Goal: Complete application form

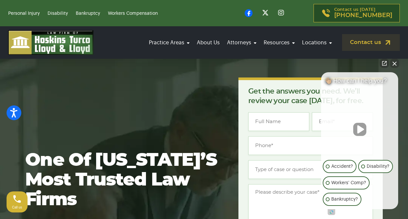
click at [193, 98] on div "One of Florida’s most trusted law firms When you need legal help, turn to the f…" at bounding box center [203, 222] width 365 height 291
click at [259, 193] on textarea "Message *" at bounding box center [310, 211] width 125 height 54
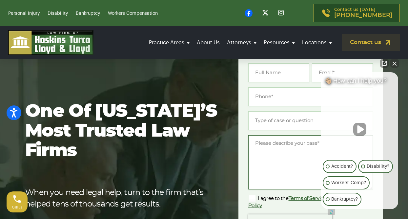
scroll to position [49, 0]
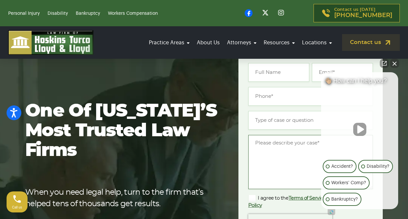
paste textarea "Hello Attorney, I am writing to inquire about the possibility of retaining your…"
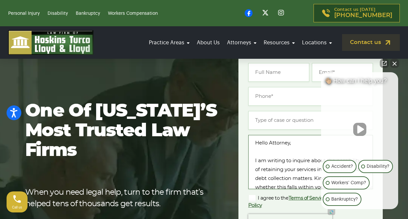
scroll to position [125, 0]
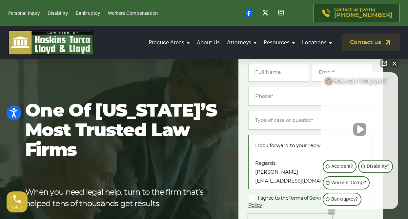
click at [274, 171] on textarea "Hello Attorney, I am writing to inquire about the possibility of retaining your…" at bounding box center [310, 162] width 125 height 54
click at [394, 64] on button "Close Intaker Chat Widget" at bounding box center [394, 63] width 9 height 9
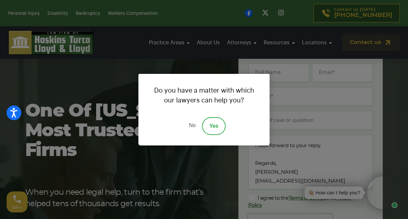
click at [395, 63] on div "Do you have a matter with which our lawyers can help you? No Yes" at bounding box center [204, 109] width 408 height 219
click at [284, 165] on div "Do you have a matter with which our lawyers can help you? No Yes" at bounding box center [204, 109] width 408 height 219
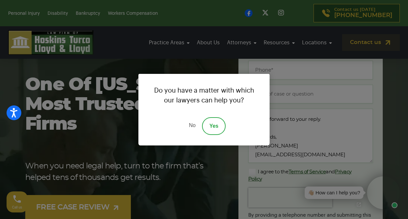
scroll to position [77, 0]
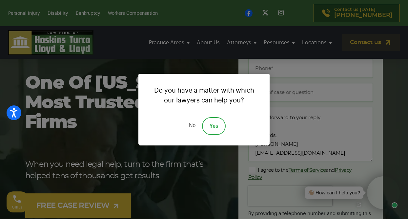
click at [213, 126] on link "Yes" at bounding box center [214, 126] width 24 height 18
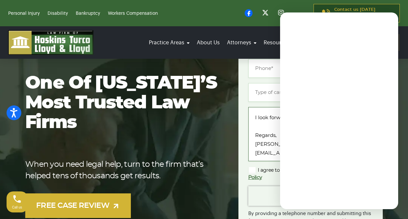
click at [264, 134] on textarea "Hello Attorney, I am writing to inquire about the possibility of retaining your…" at bounding box center [310, 134] width 125 height 54
click at [273, 115] on textarea "Hello Attorney, I am writing to inquire about the possibility of retaining your…" at bounding box center [310, 134] width 125 height 54
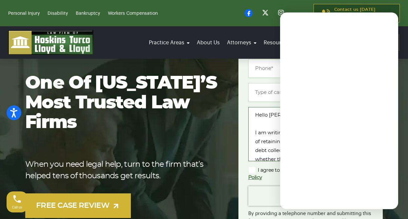
type textarea "Hello Colin, I am writing to inquire about the possibility of retaining your se…"
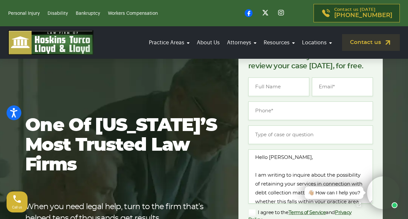
scroll to position [21, 0]
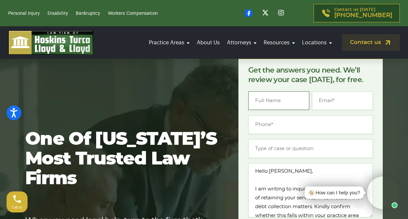
click at [271, 107] on input "Name *" at bounding box center [278, 100] width 61 height 19
type input "(___) ___-____"
click at [269, 128] on input "(___) ___-____" at bounding box center [310, 124] width 125 height 19
type input "(___) ___-____"
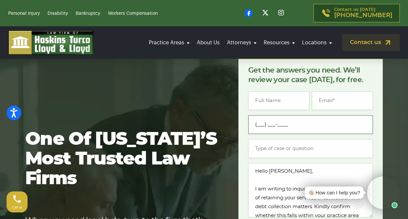
click at [279, 126] on input "(___) ___-____" at bounding box center [310, 124] width 125 height 19
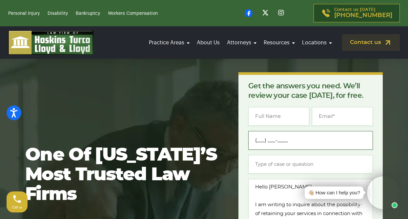
scroll to position [4, 0]
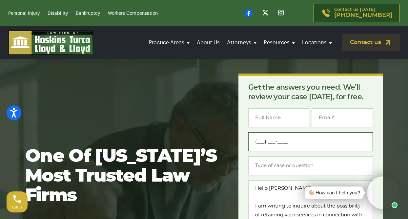
click at [282, 142] on input "(___) ___-____" at bounding box center [310, 141] width 125 height 19
click at [262, 140] on input "(___) ___-____" at bounding box center [310, 141] width 125 height 19
click at [260, 141] on input "(__8) 66_-____" at bounding box center [310, 141] width 125 height 19
click at [272, 140] on input "(866) ___-____" at bounding box center [310, 141] width 125 height 19
click at [270, 140] on input "(866) _62-0177" at bounding box center [310, 141] width 125 height 19
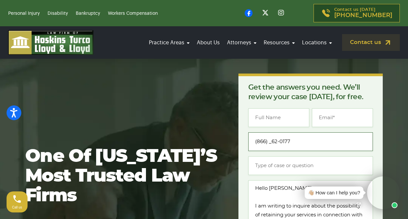
type input "[PHONE_NUMBER]"
click at [281, 123] on input "Name *" at bounding box center [278, 117] width 61 height 19
click at [328, 120] on input "Email *" at bounding box center [342, 117] width 61 height 19
click at [323, 117] on input "Email *" at bounding box center [342, 117] width 61 height 19
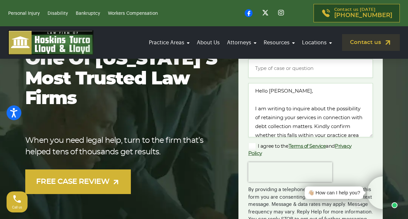
scroll to position [121, 0]
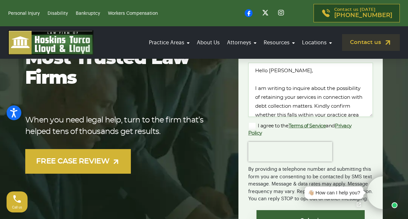
click at [288, 133] on label "I agree to the Terms of Service and Privacy Policy" at bounding box center [305, 129] width 114 height 14
click at [0, 0] on input "I agree to the Terms of Service and Privacy Policy" at bounding box center [0, 0] width 0 height 0
click at [296, 96] on textarea "Hello [PERSON_NAME], I am writing to inquire about the possibility of retaining…" at bounding box center [310, 90] width 125 height 54
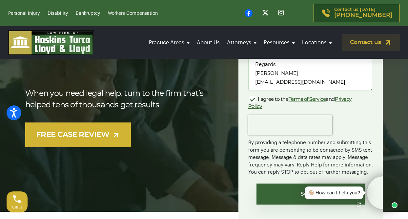
scroll to position [144, 0]
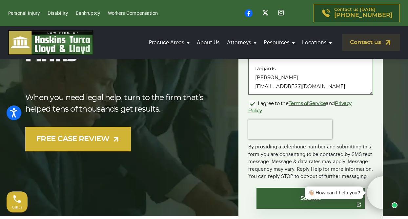
click at [301, 87] on textarea "Hello [PERSON_NAME], I am writing to inquire about the possibility of retaining…" at bounding box center [310, 67] width 125 height 54
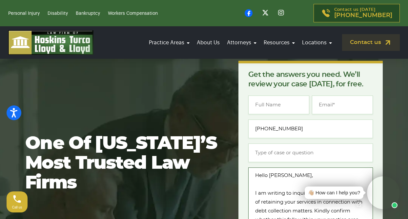
scroll to position [0, 0]
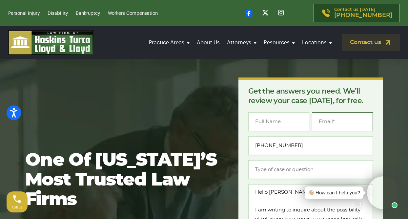
click at [333, 126] on input "Email *" at bounding box center [342, 121] width 61 height 19
paste input "[EMAIL_ADDRESS][DOMAIN_NAME]"
type input "[EMAIL_ADDRESS][DOMAIN_NAME]"
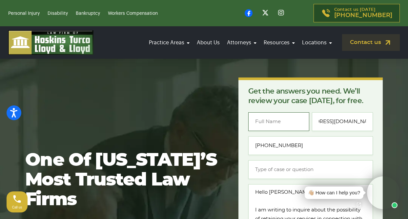
scroll to position [0, 0]
click at [280, 123] on input "Name *" at bounding box center [278, 121] width 61 height 19
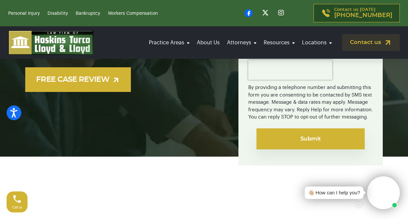
scroll to position [207, 0]
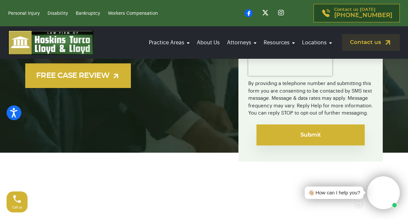
type input "[PERSON_NAME]"
click at [299, 131] on input "Submit" at bounding box center [310, 134] width 108 height 21
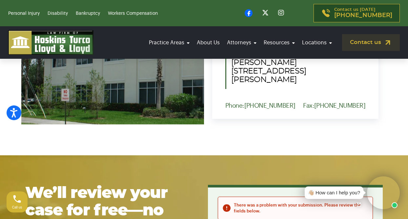
scroll to position [2334, 0]
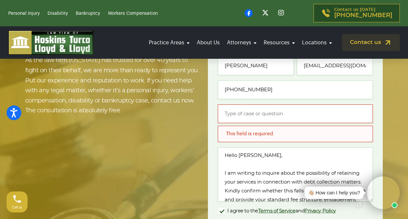
click at [290, 104] on input "Type of case or question *" at bounding box center [295, 113] width 155 height 19
type input "Debt Recovery Inquiry"
click at [211, 138] on div "There was a problem with your submission. Please review the fields below. Get t…" at bounding box center [295, 138] width 175 height 290
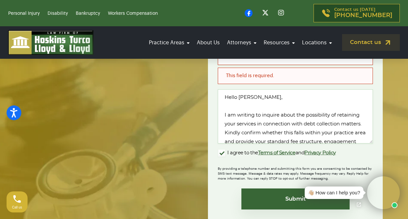
scroll to position [2408, 0]
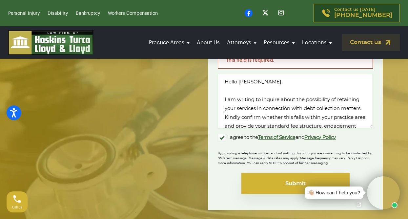
click at [269, 173] on input "Submit" at bounding box center [295, 183] width 108 height 21
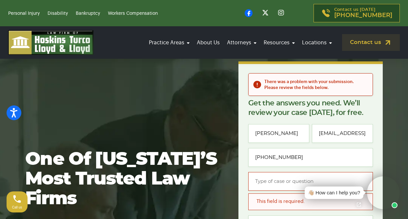
scroll to position [20, 0]
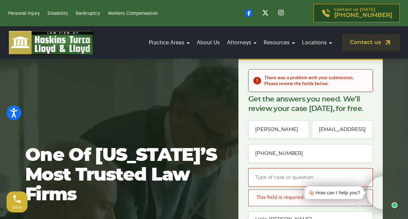
click at [263, 176] on input "Type of case or question *" at bounding box center [310, 177] width 125 height 19
type input "D"
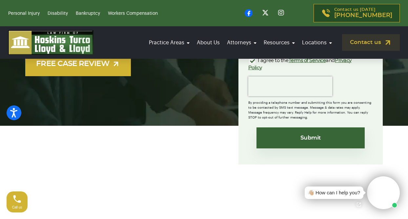
scroll to position [234, 0]
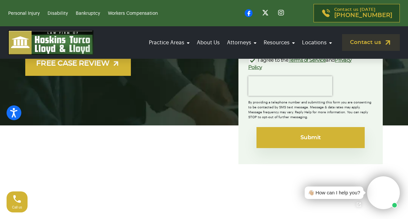
type input "Civil Litigation"
click at [300, 136] on input "Submit" at bounding box center [310, 137] width 108 height 21
